Goal: Task Accomplishment & Management: Use online tool/utility

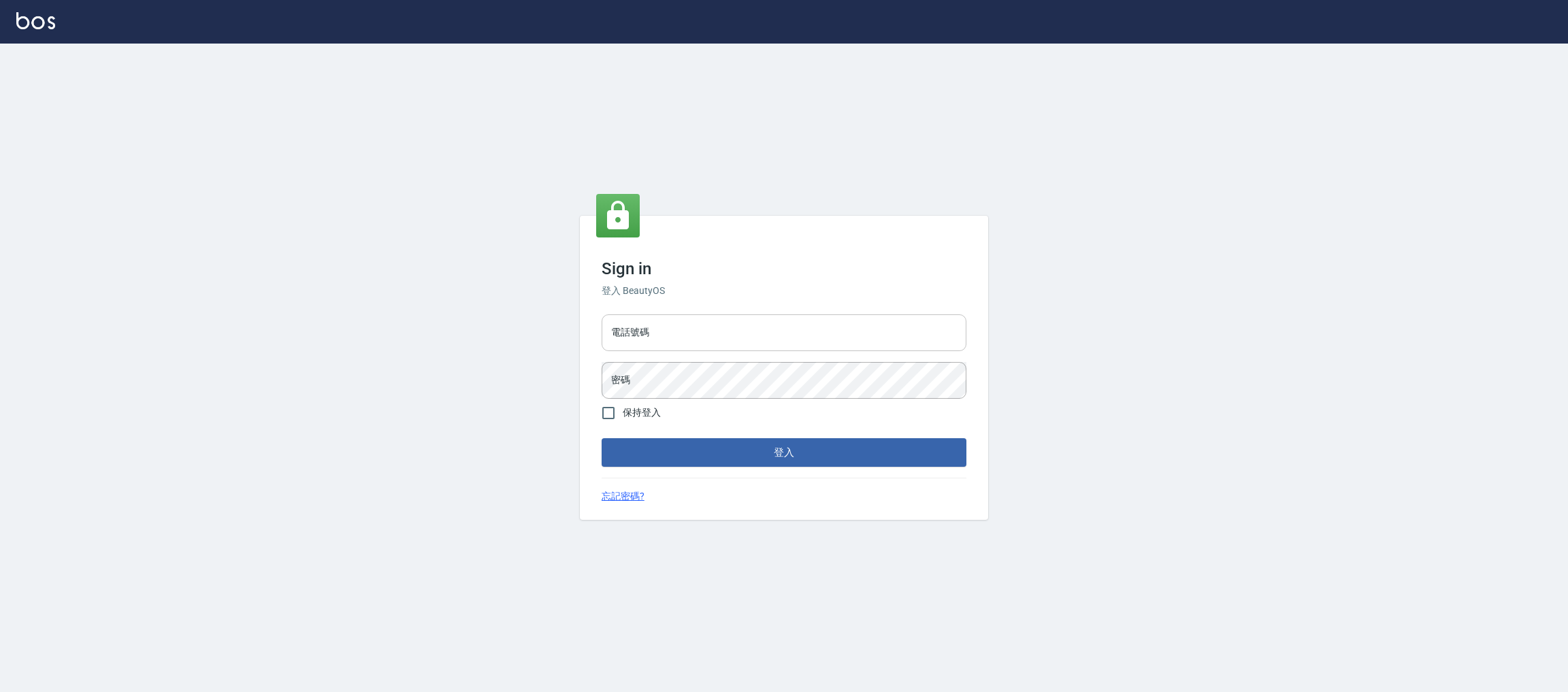
click at [692, 349] on input "電話號碼" at bounding box center [784, 332] width 365 height 37
type input "0225158181"
click at [602, 438] on button "登入" at bounding box center [784, 453] width 365 height 29
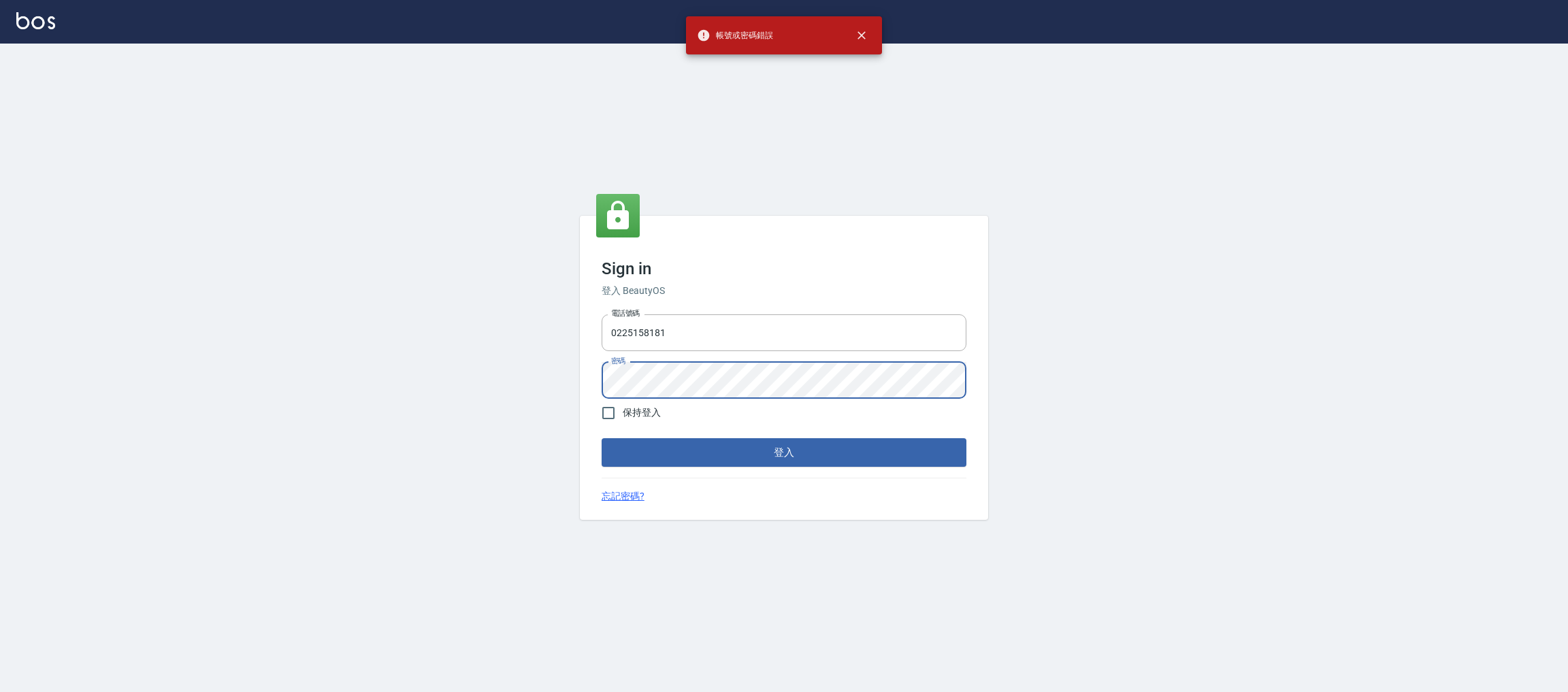
click at [469, 319] on div "Sign in 登入 BeautyOS 電話號碼 [PHONE_NUMBER] 電話號碼 密碼 密碼 保持登入 登入 忘記密碼?" at bounding box center [784, 368] width 1568 height 649
click at [602, 438] on button "登入" at bounding box center [784, 453] width 365 height 29
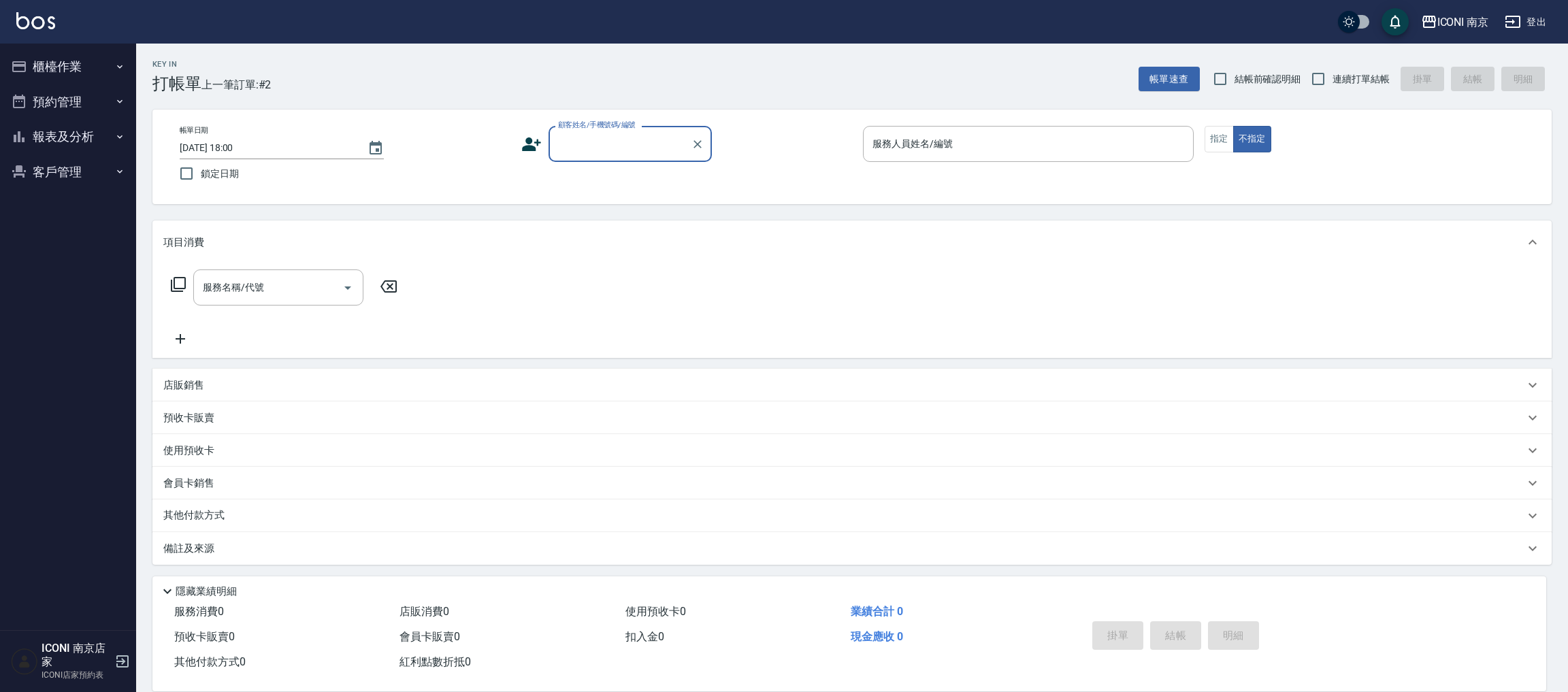
click at [63, 96] on button "預約管理" at bounding box center [68, 102] width 125 height 36
click at [59, 244] on button "報表及分析" at bounding box center [68, 242] width 125 height 36
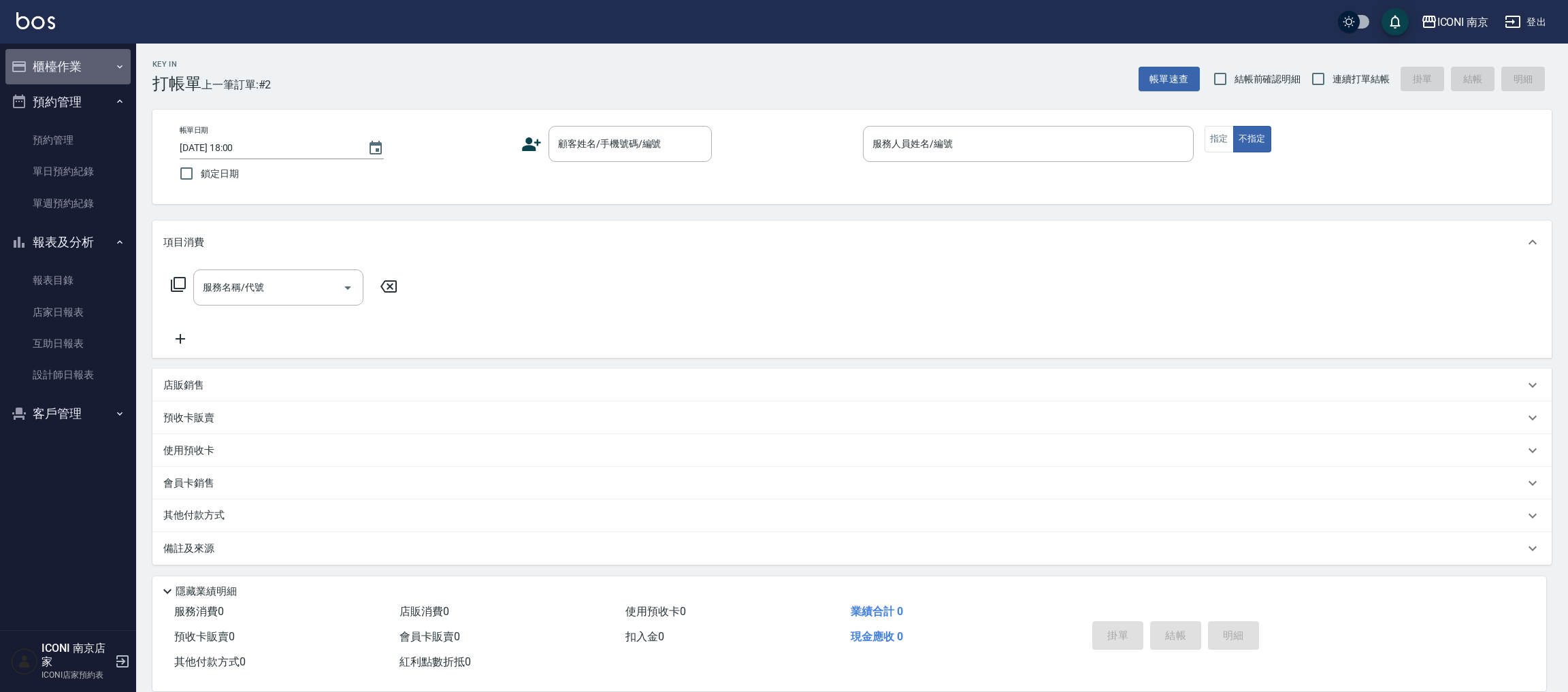
click at [79, 59] on button "櫃檯作業" at bounding box center [68, 67] width 125 height 36
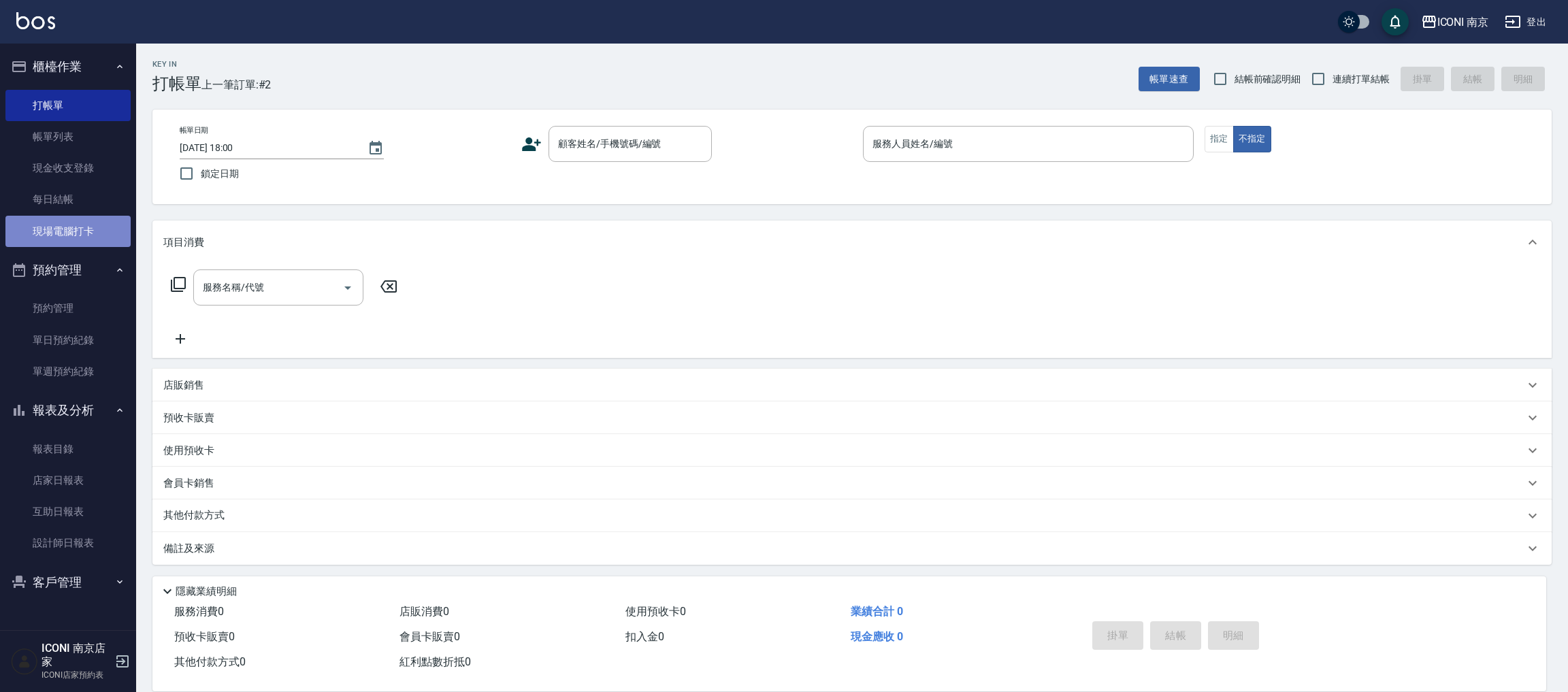
click at [80, 233] on link "現場電腦打卡" at bounding box center [68, 231] width 125 height 31
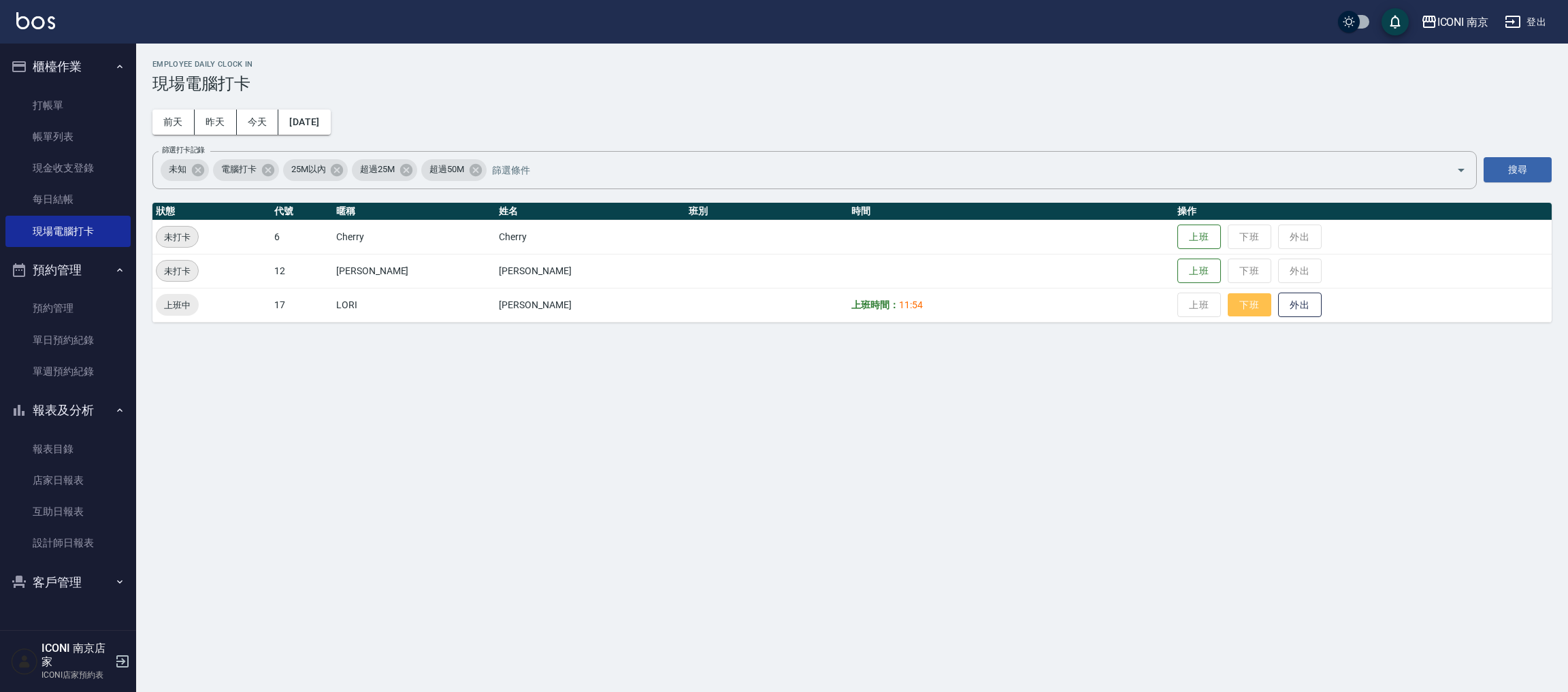
click at [1228, 314] on button "下班" at bounding box center [1249, 305] width 44 height 24
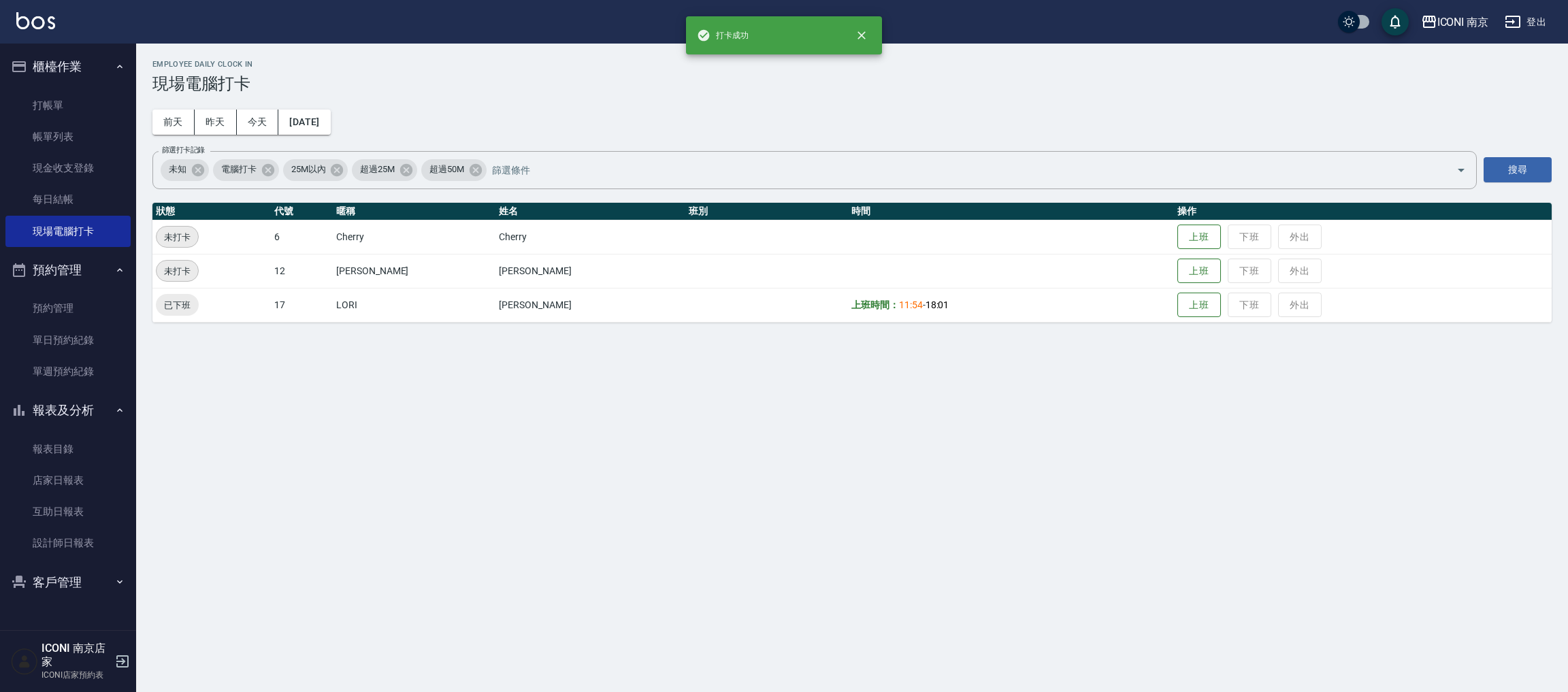
click at [1109, 427] on div "Employee Daily Clock In 現場電腦打卡 [DATE] [DATE] [DATE] [DATE] 篩選打卡記錄 未知 電腦打卡 25M以內…" at bounding box center [784, 346] width 1568 height 692
